Goal: Transaction & Acquisition: Purchase product/service

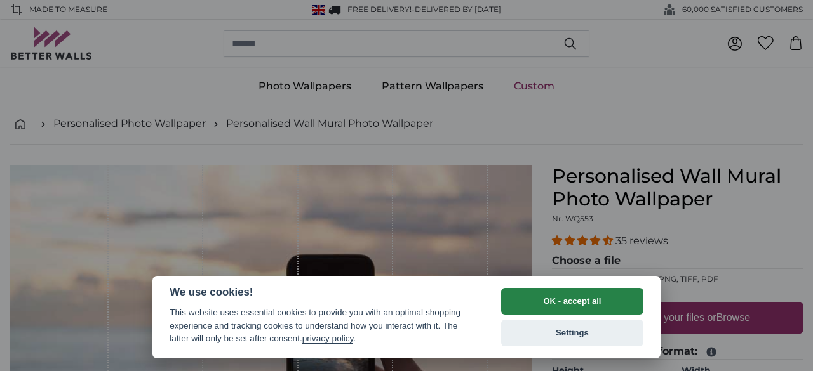
click at [595, 304] on button "OK - accept all" at bounding box center [572, 301] width 142 height 27
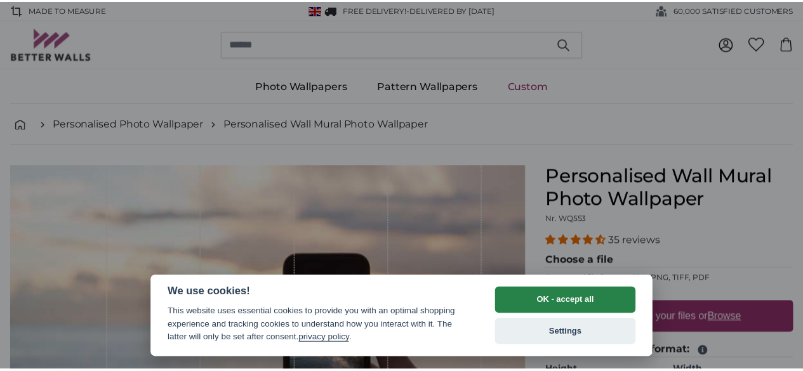
scroll to position [209, 0]
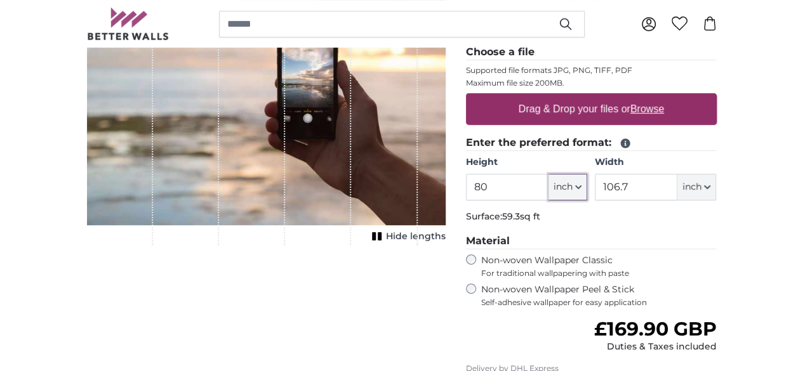
click at [587, 179] on button "inch" at bounding box center [567, 187] width 39 height 27
click at [623, 225] on link "Centimeter (cm)" at bounding box center [646, 219] width 112 height 23
type input "203.2"
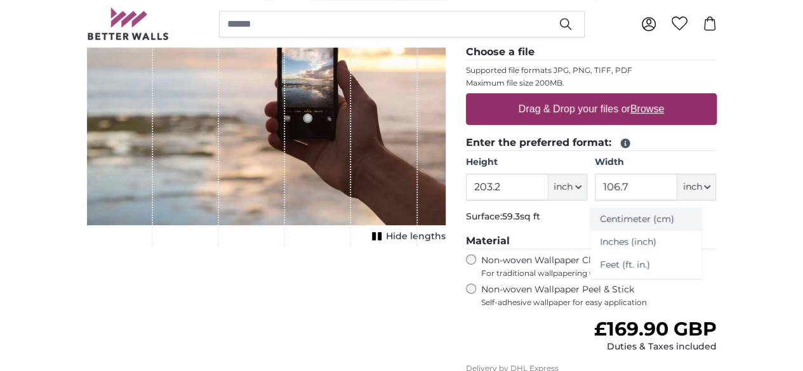
type input "271.1"
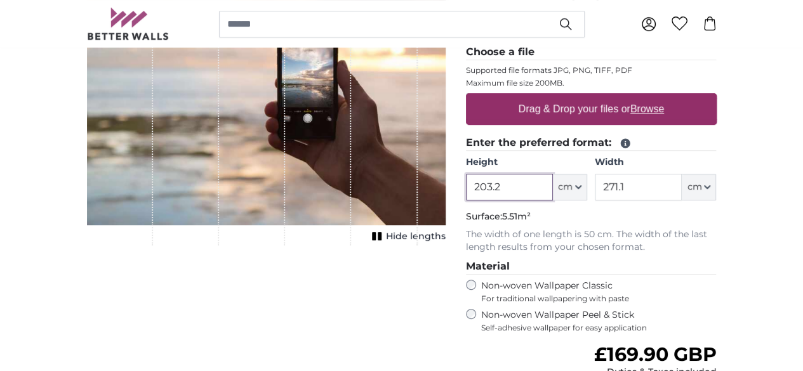
click at [553, 183] on input "203.2" at bounding box center [509, 187] width 87 height 27
type input "310"
click at [682, 182] on input "271.1" at bounding box center [638, 187] width 87 height 27
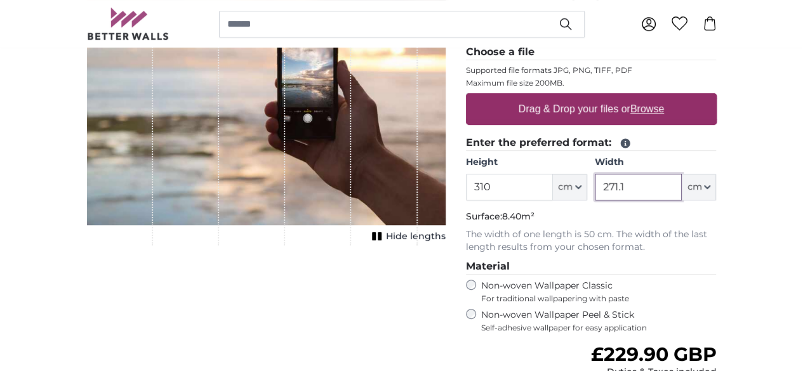
click at [682, 182] on input "271.1" at bounding box center [638, 187] width 87 height 27
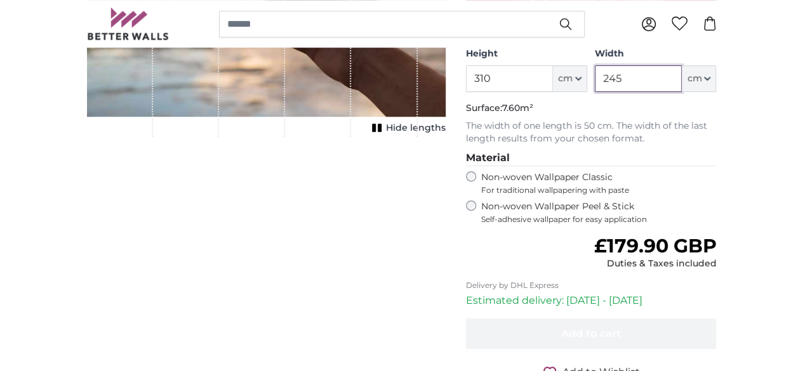
scroll to position [254, 0]
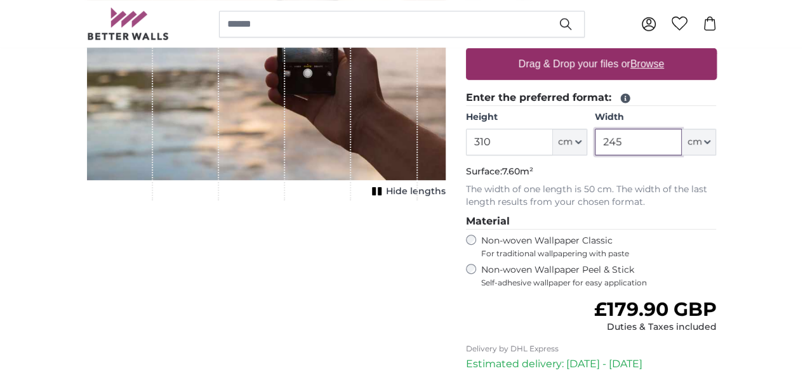
type input "245"
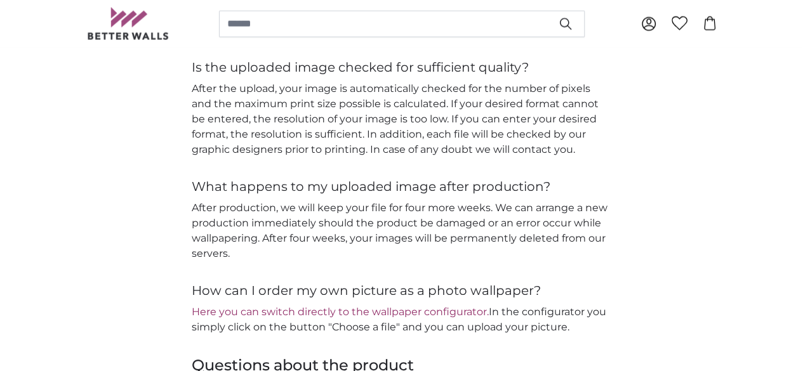
scroll to position [1465, 0]
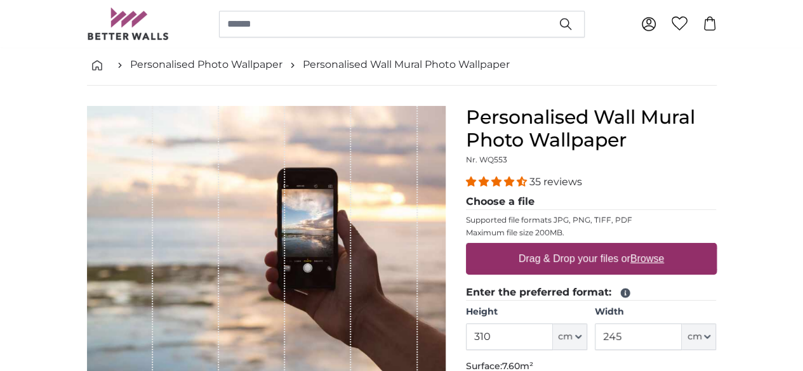
scroll to position [60, 0]
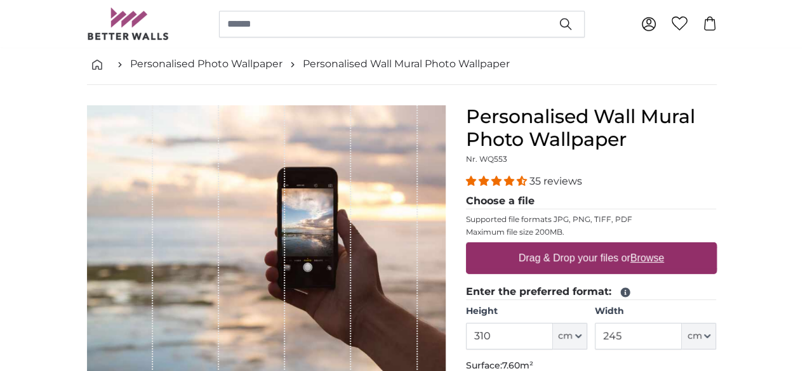
click at [664, 259] on u "Browse" at bounding box center [647, 258] width 34 height 11
click at [717, 246] on input "Drag & Drop your files or Browse" at bounding box center [591, 244] width 251 height 4
type input "**********"
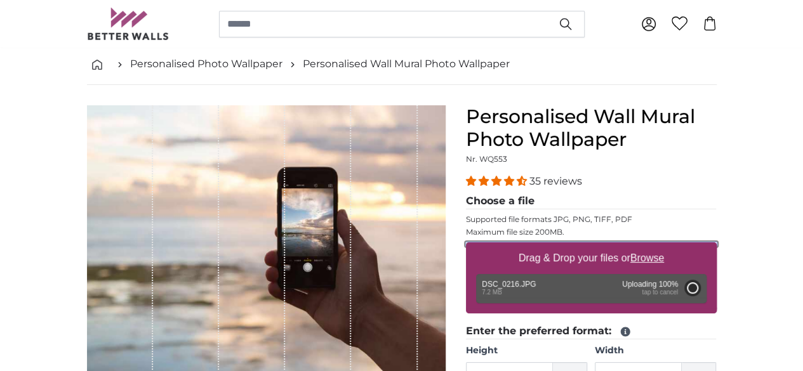
type input "200"
type input "300"
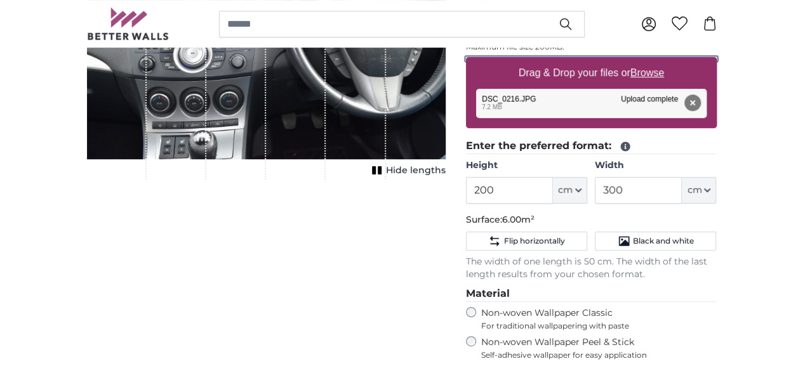
scroll to position [259, 0]
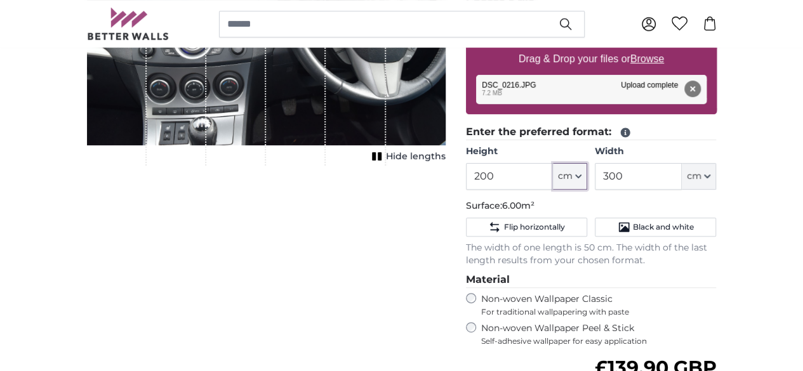
click at [581, 175] on icon "button" at bounding box center [578, 176] width 6 height 6
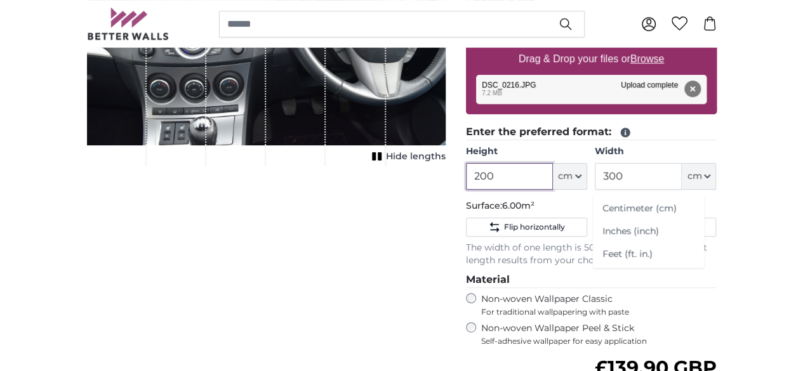
click at [553, 176] on input "200" at bounding box center [509, 176] width 87 height 27
type input "2"
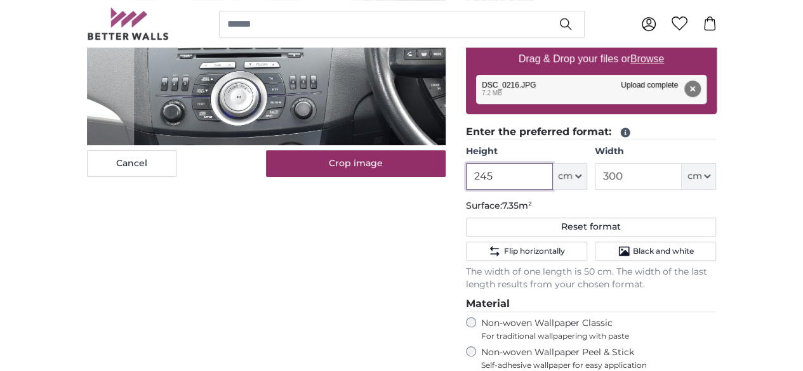
type input "245"
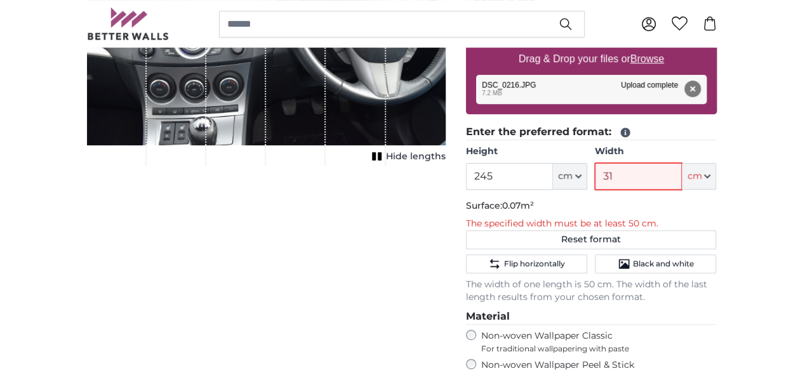
type input "315"
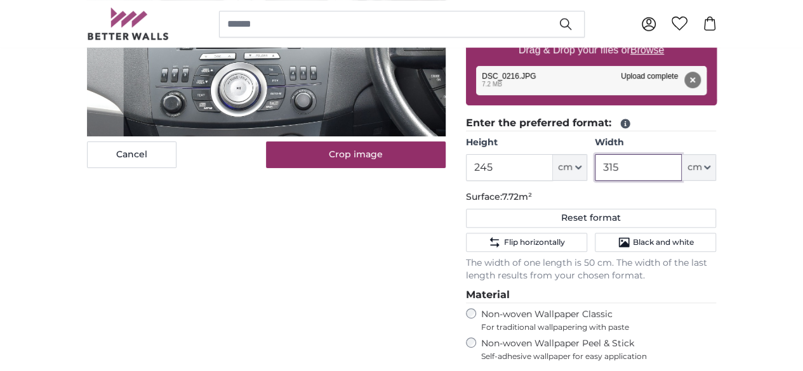
scroll to position [237, 0]
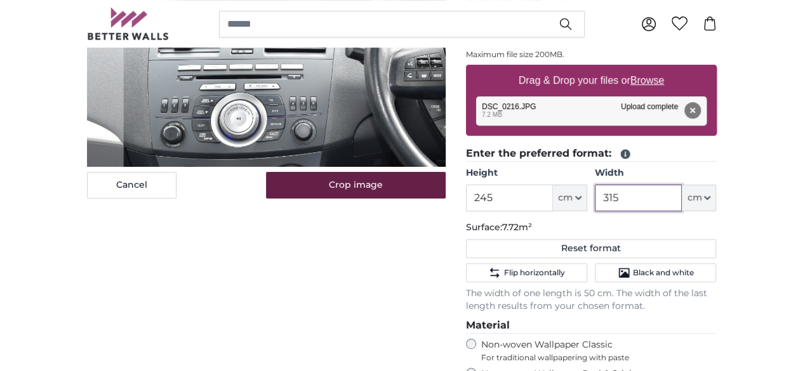
type input "315"
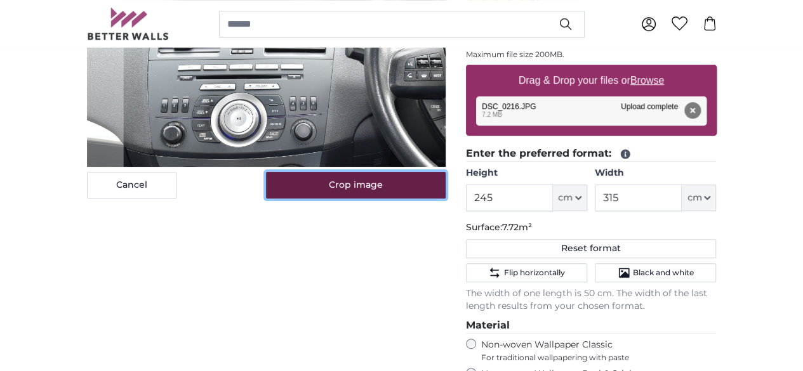
click at [329, 199] on button "Crop image" at bounding box center [356, 185] width 180 height 27
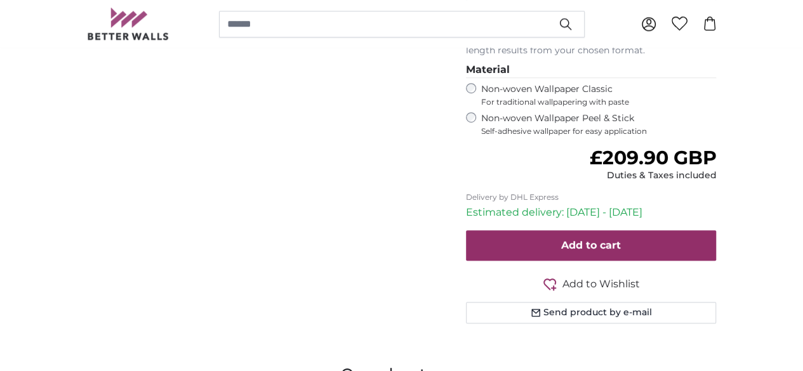
scroll to position [255, 0]
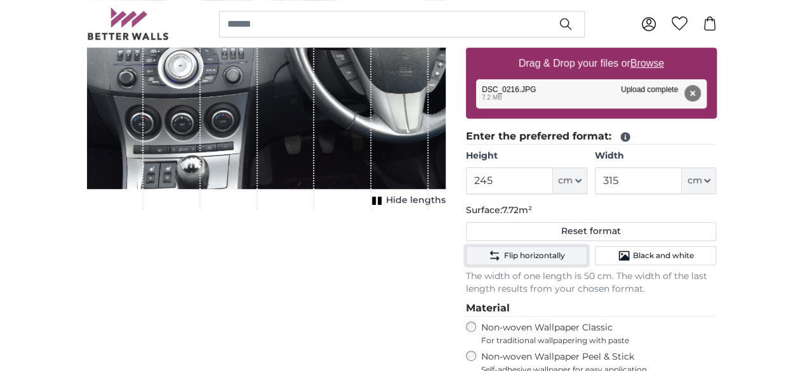
click at [587, 246] on button "Flip horizontally" at bounding box center [526, 255] width 121 height 19
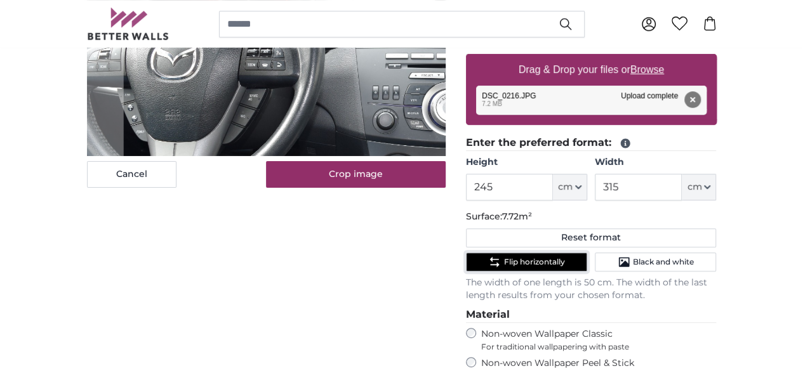
scroll to position [253, 0]
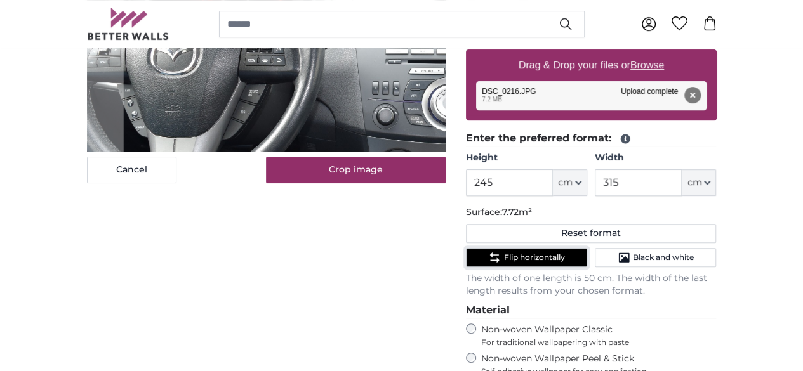
click at [564, 257] on span "Flip horizontally" at bounding box center [533, 258] width 61 height 10
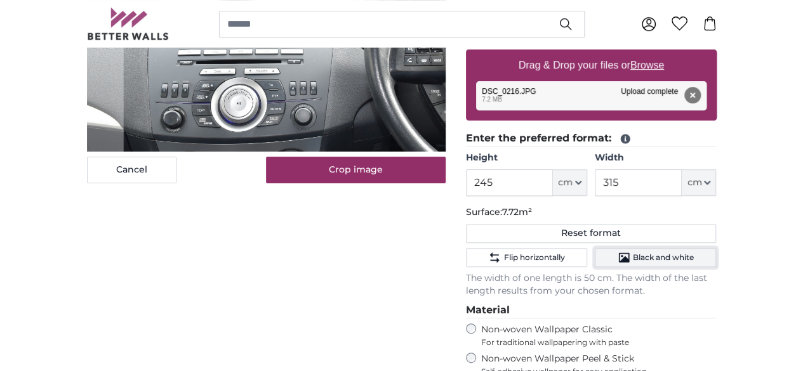
click at [694, 253] on span "Black and white" at bounding box center [663, 258] width 61 height 10
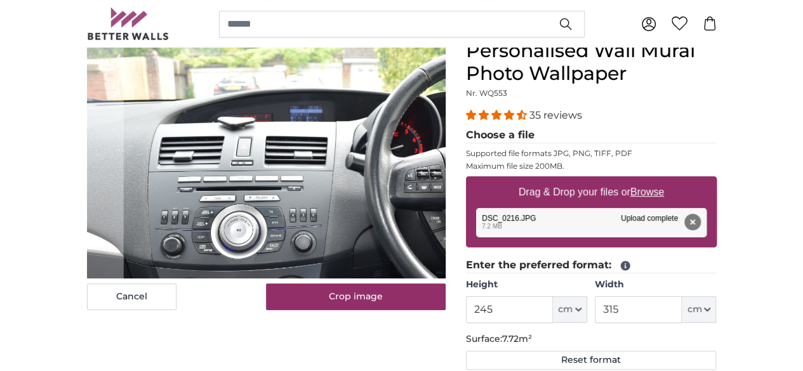
scroll to position [0, 0]
